Goal: Check status: Check status

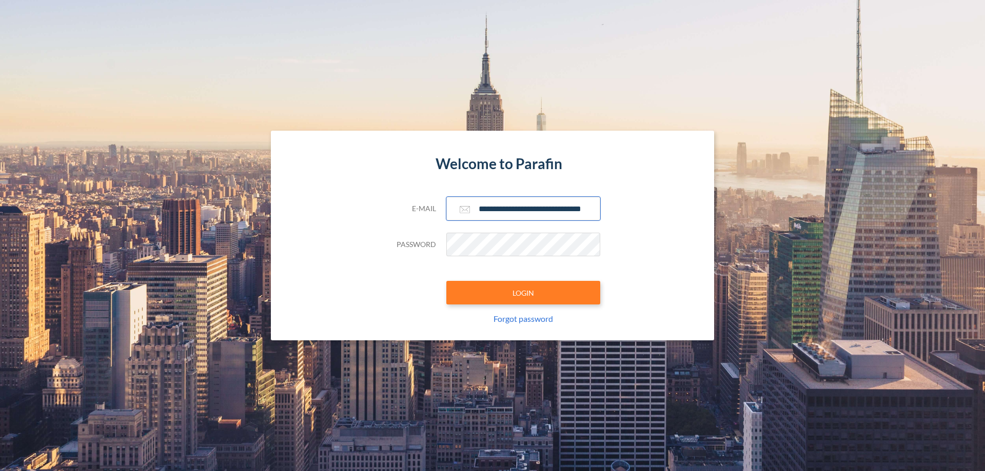
scroll to position [0, 16]
type input "**********"
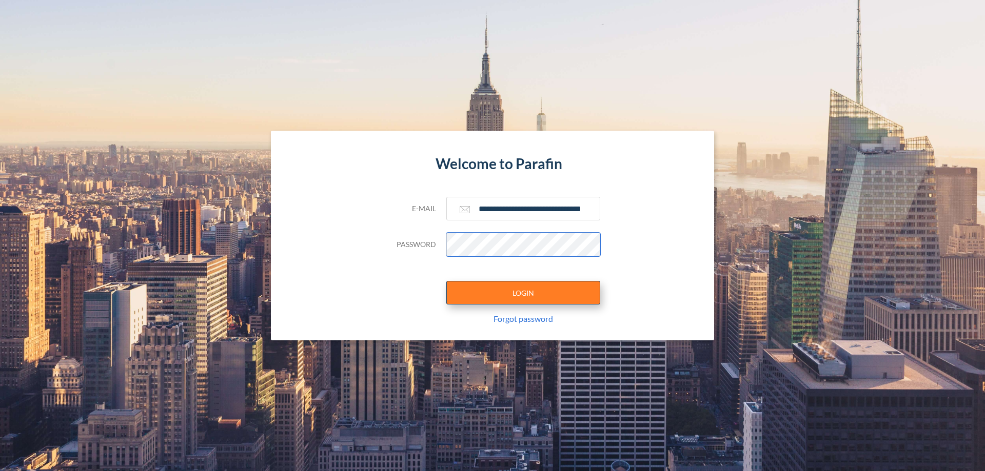
scroll to position [0, 0]
click at [523, 293] on button "LOGIN" at bounding box center [523, 293] width 154 height 24
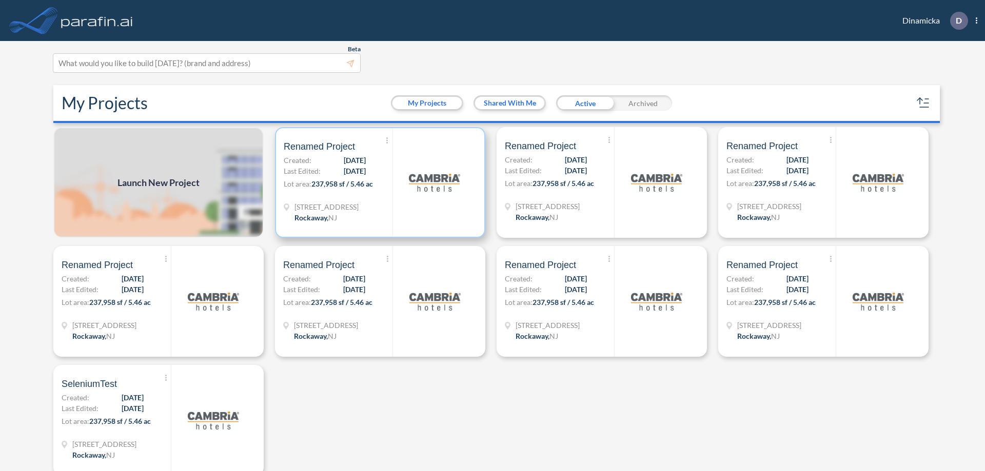
scroll to position [3, 0]
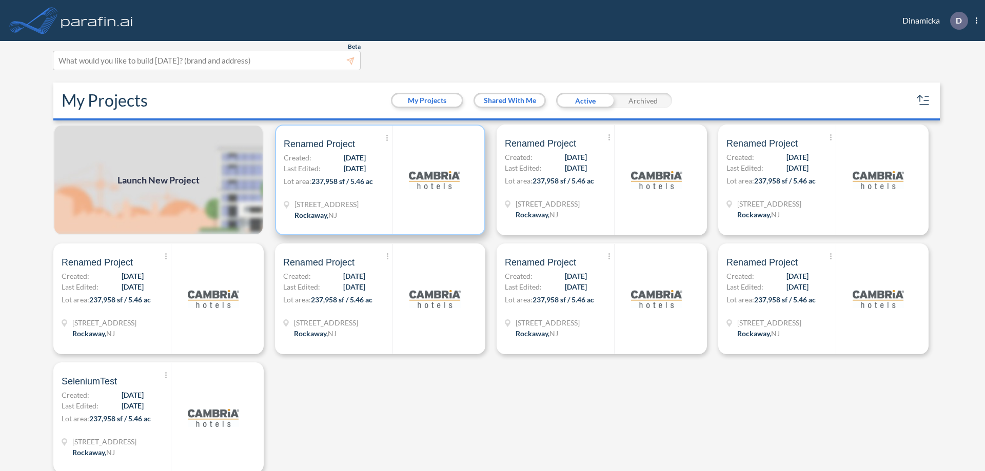
click at [378, 180] on p "Lot area: 237,958 sf / 5.46 ac" at bounding box center [338, 183] width 109 height 15
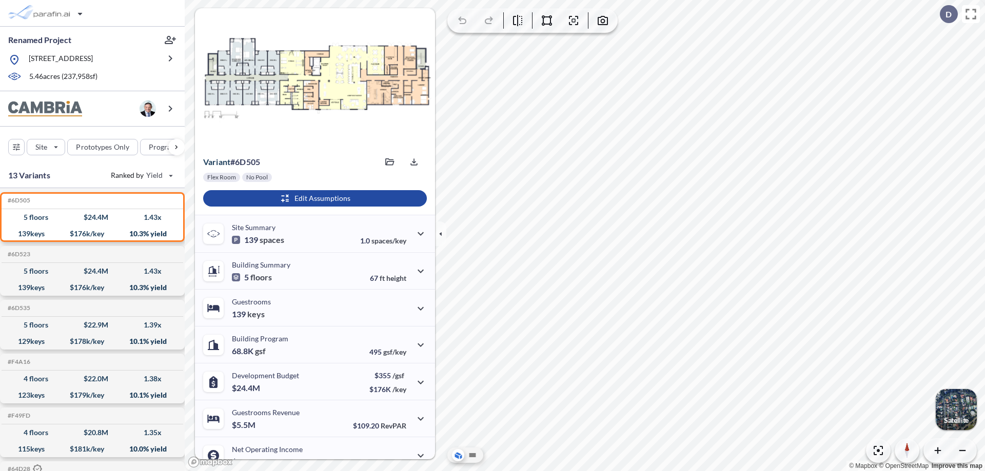
scroll to position [52, 0]
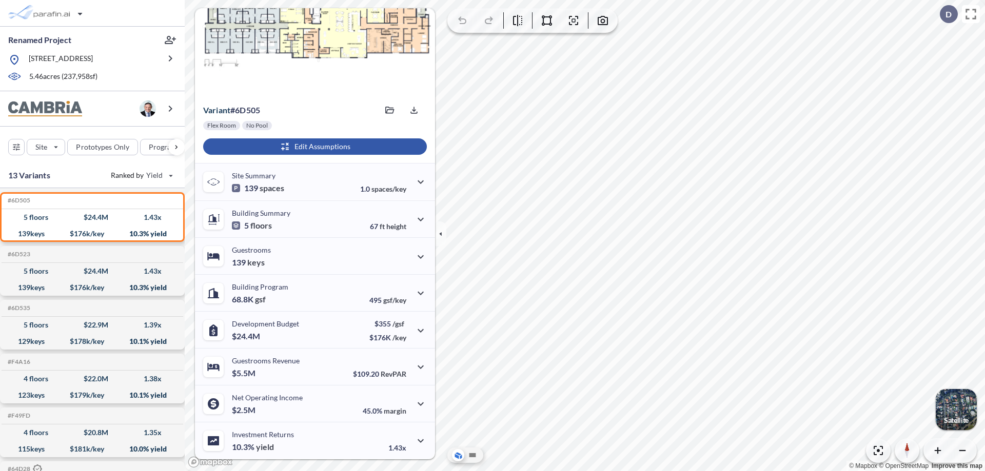
click at [313, 147] on div "button" at bounding box center [315, 147] width 224 height 16
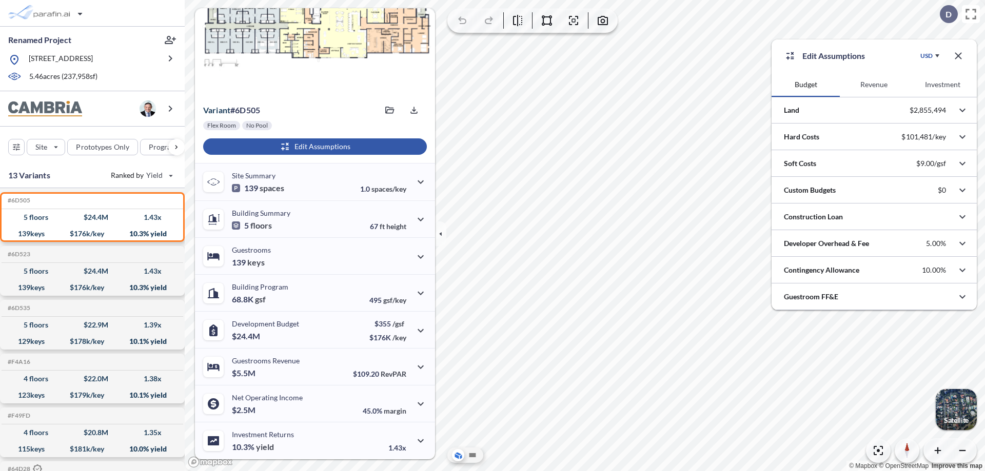
click at [942, 85] on button "Investment" at bounding box center [942, 84] width 68 height 25
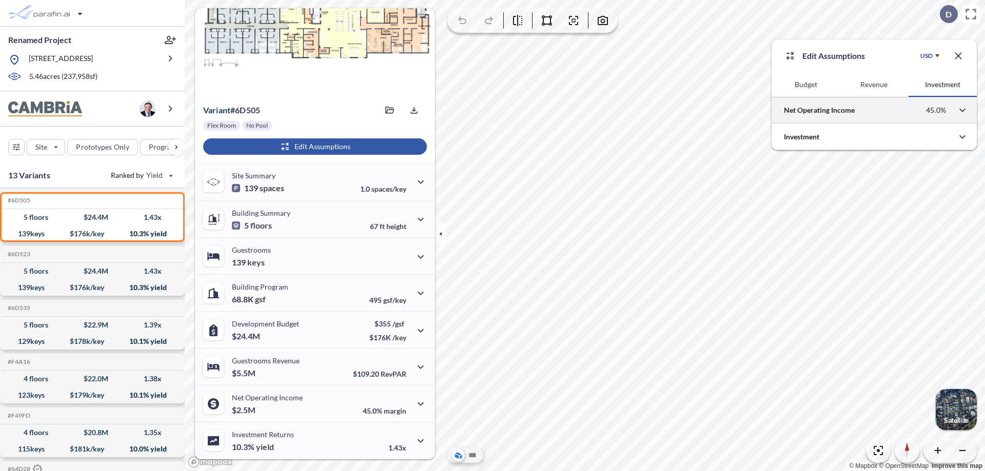
click at [874, 110] on div at bounding box center [874, 110] width 205 height 26
